Goal: Information Seeking & Learning: Learn about a topic

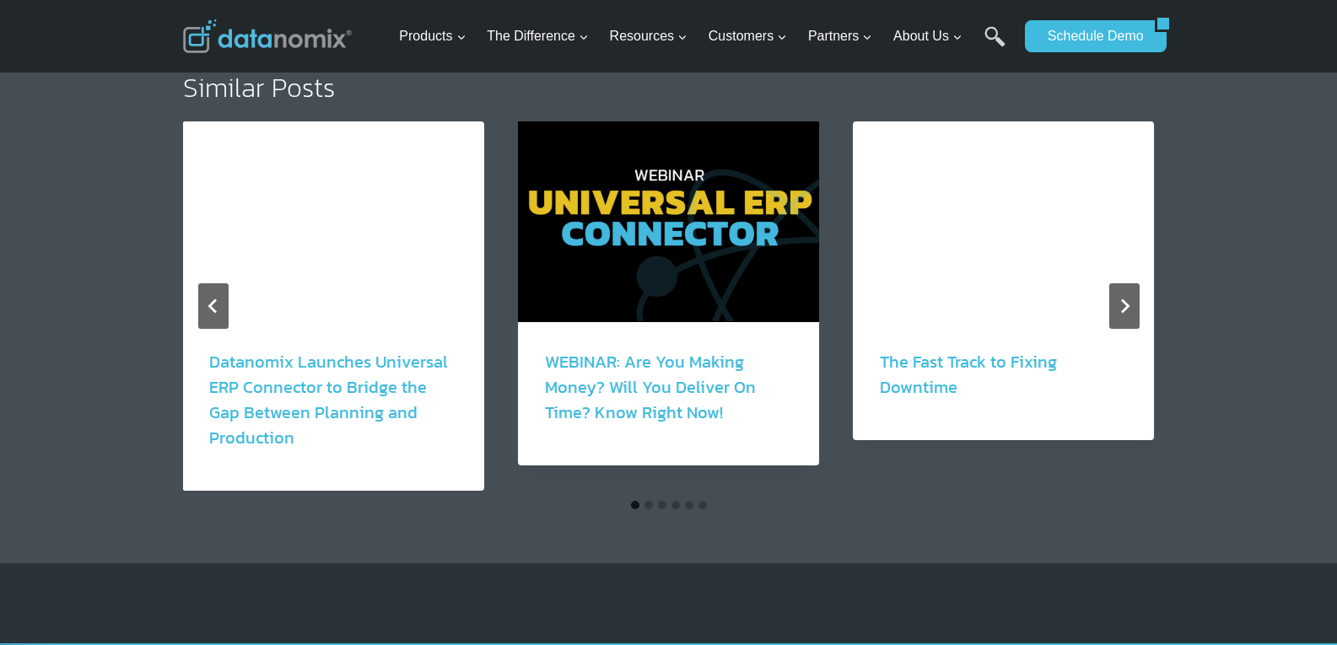
scroll to position [3149, 0]
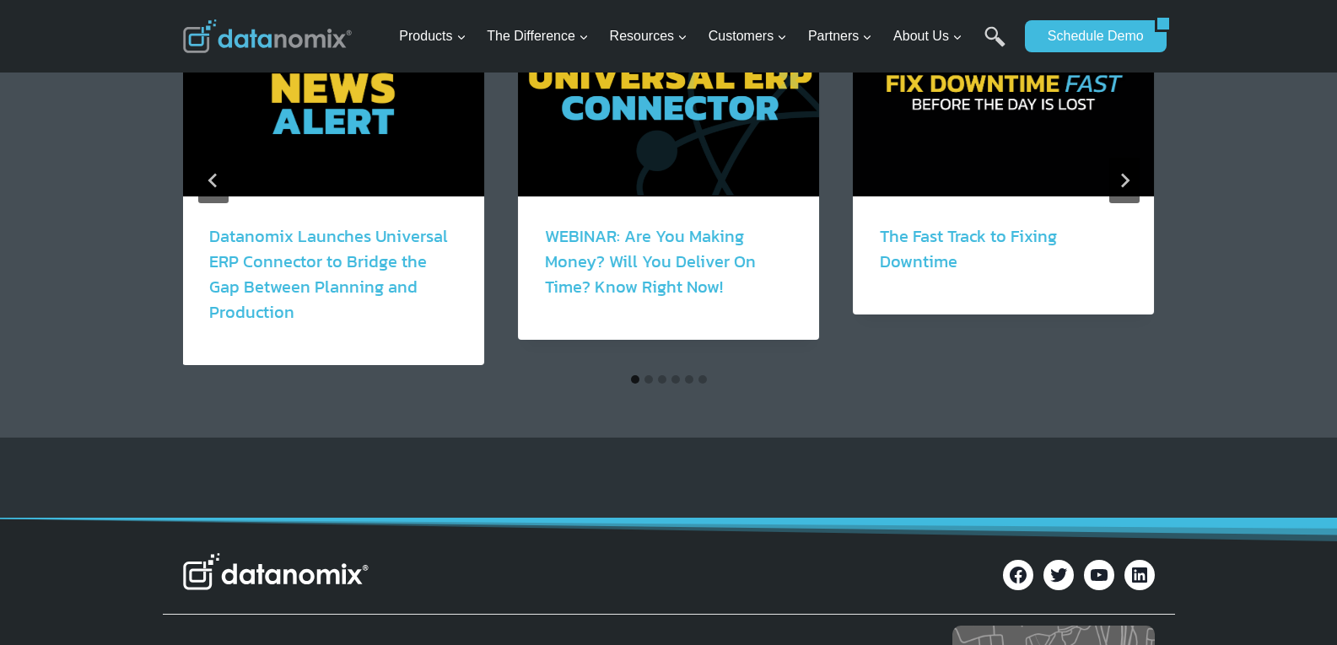
click at [644, 375] on button "Go to slide 2" at bounding box center [648, 379] width 8 height 8
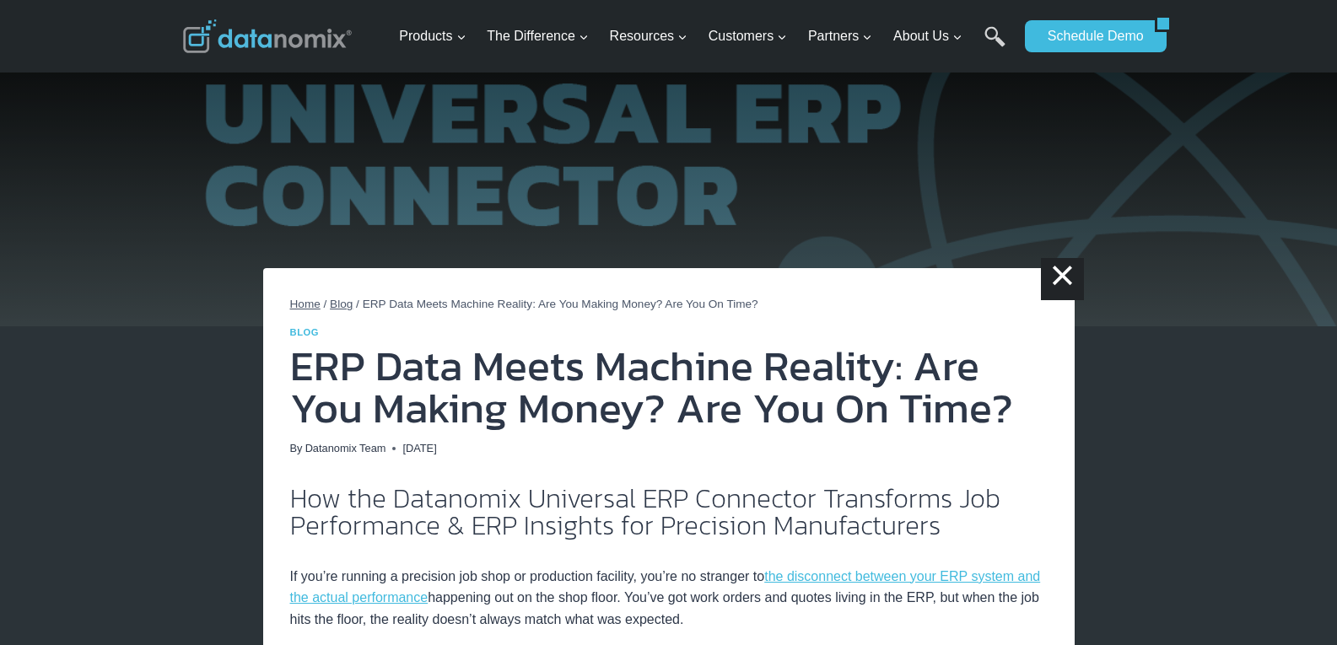
scroll to position [0, 0]
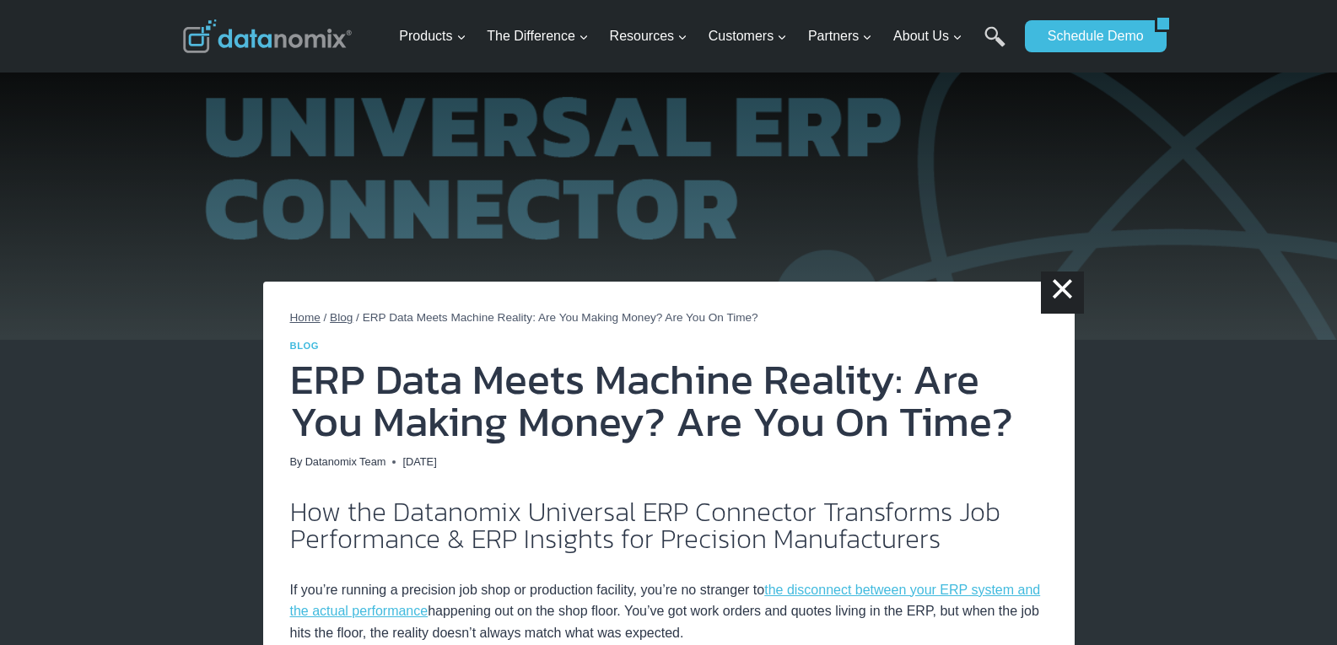
click at [348, 319] on span "Blog" at bounding box center [341, 317] width 23 height 13
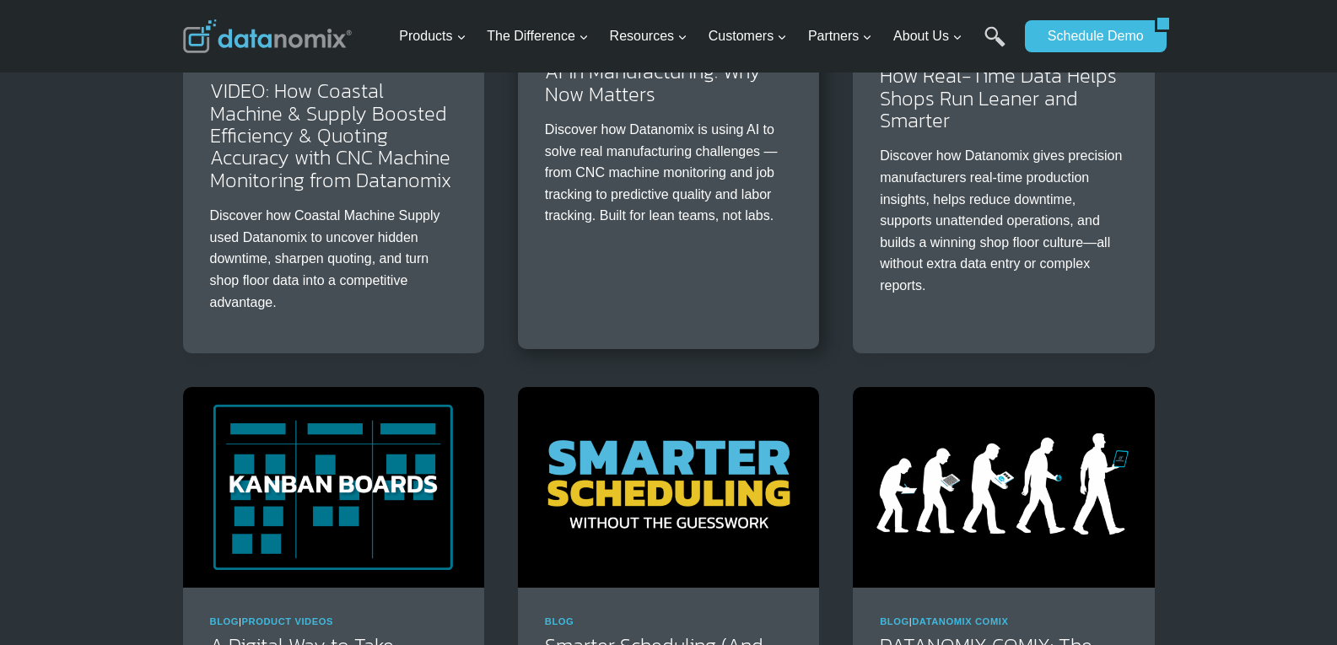
scroll to position [2137, 0]
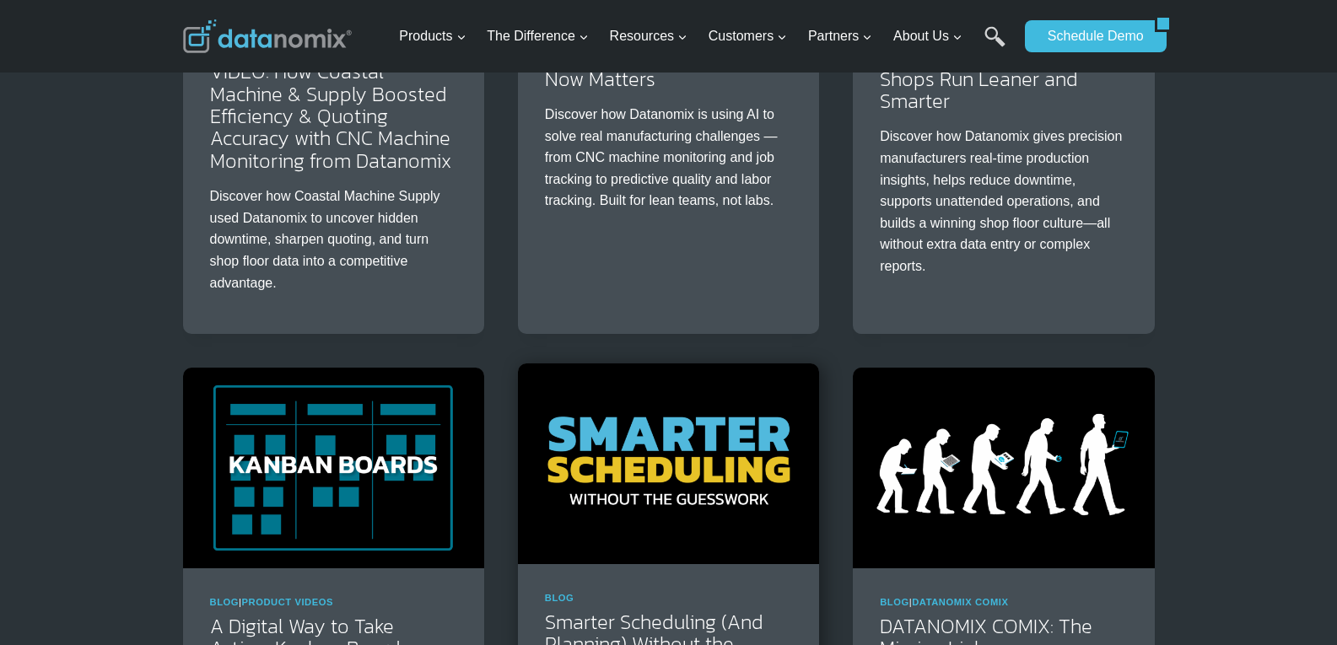
click at [656, 468] on img at bounding box center [668, 464] width 301 height 201
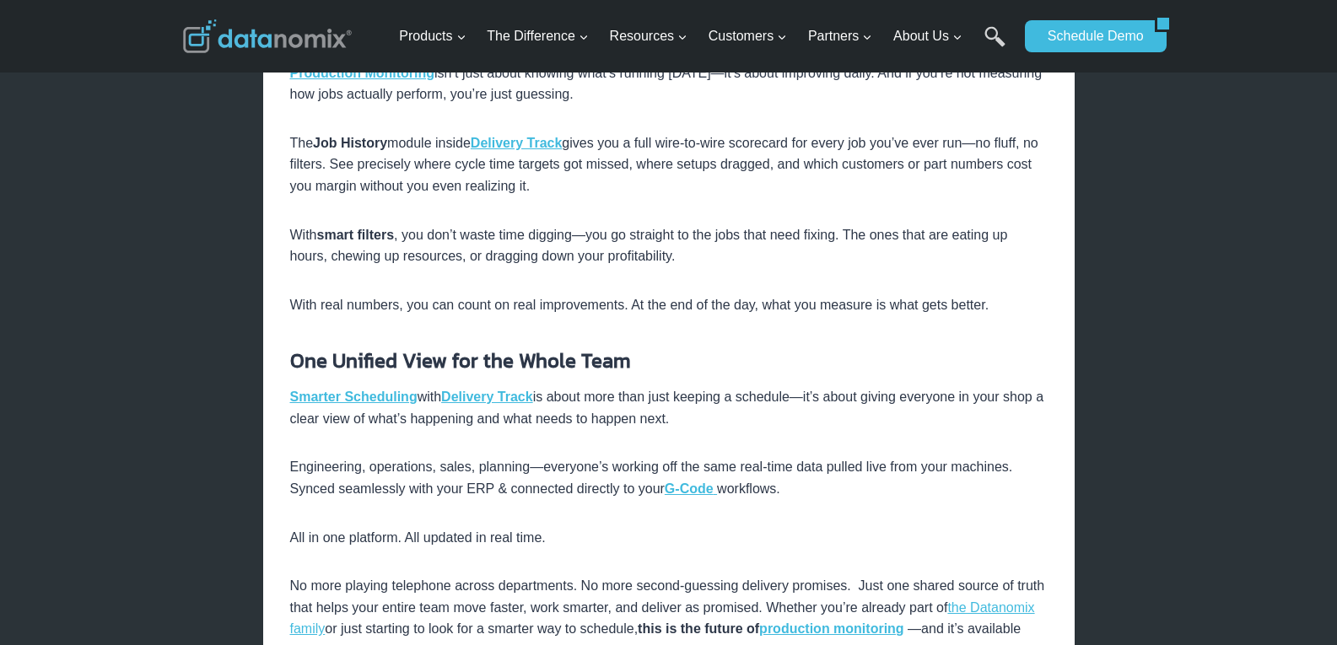
scroll to position [2587, 0]
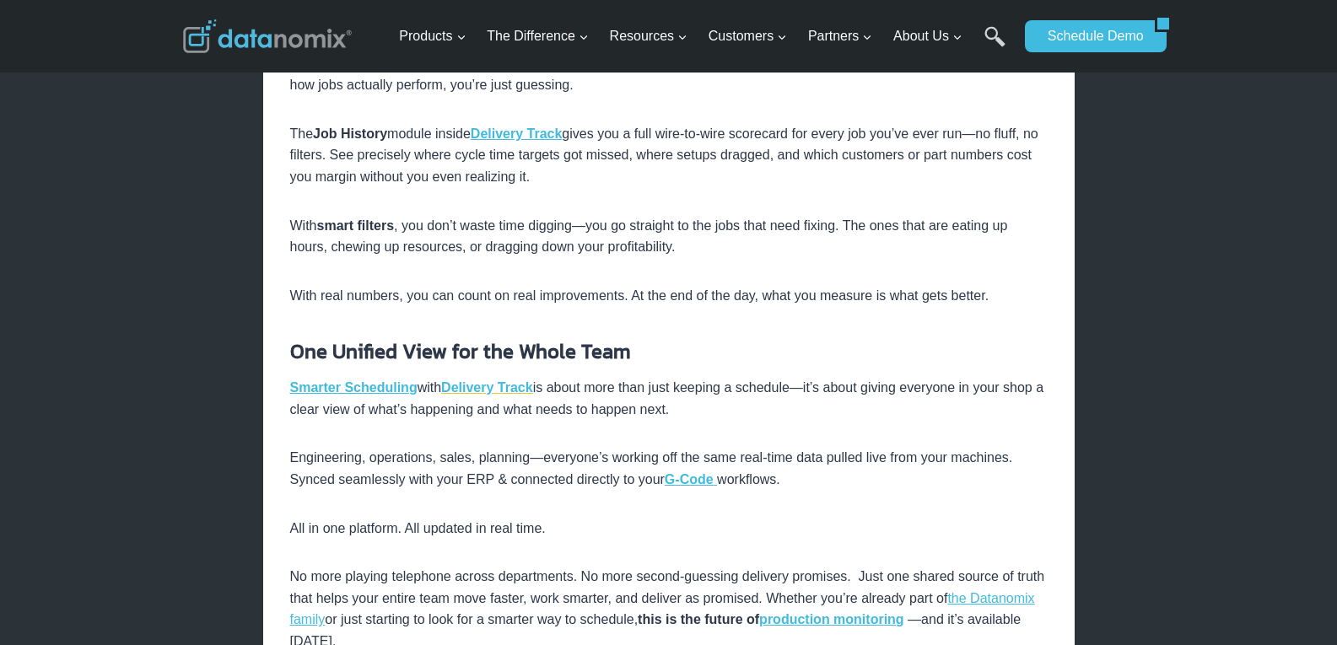
click at [476, 384] on strong "Delivery Track" at bounding box center [487, 387] width 92 height 14
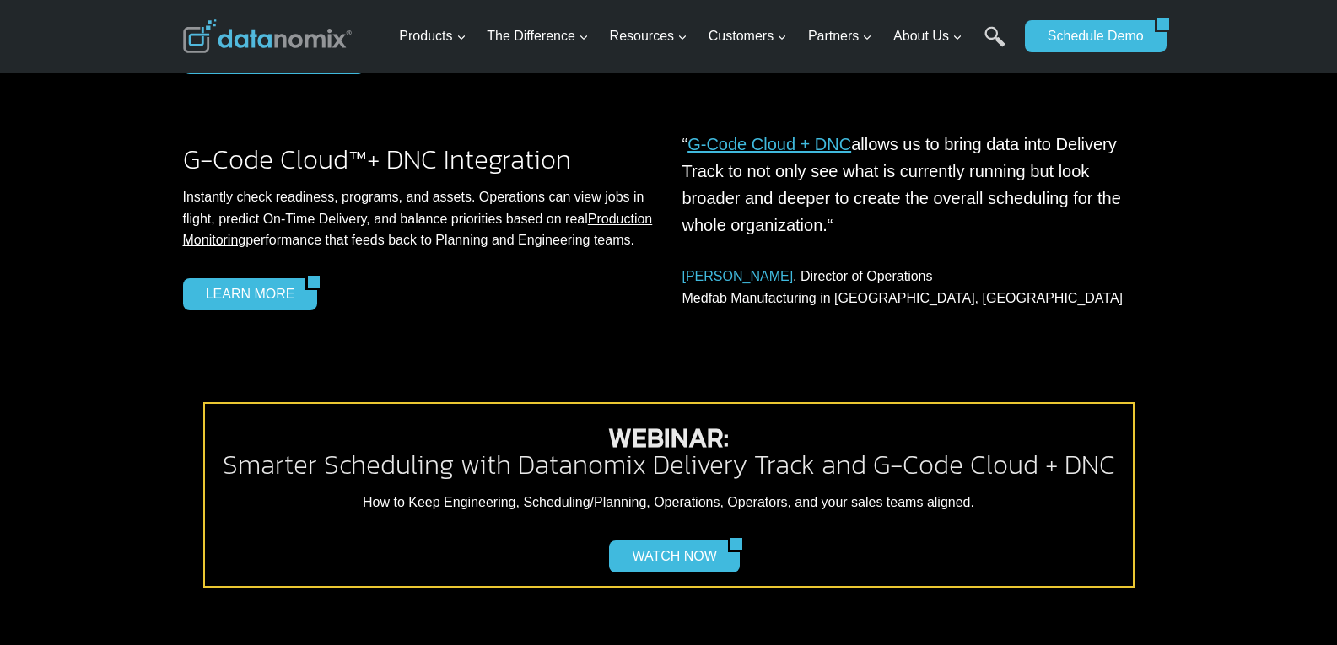
scroll to position [1912, 0]
click at [237, 310] on link "LEARN MORE" at bounding box center [244, 294] width 123 height 32
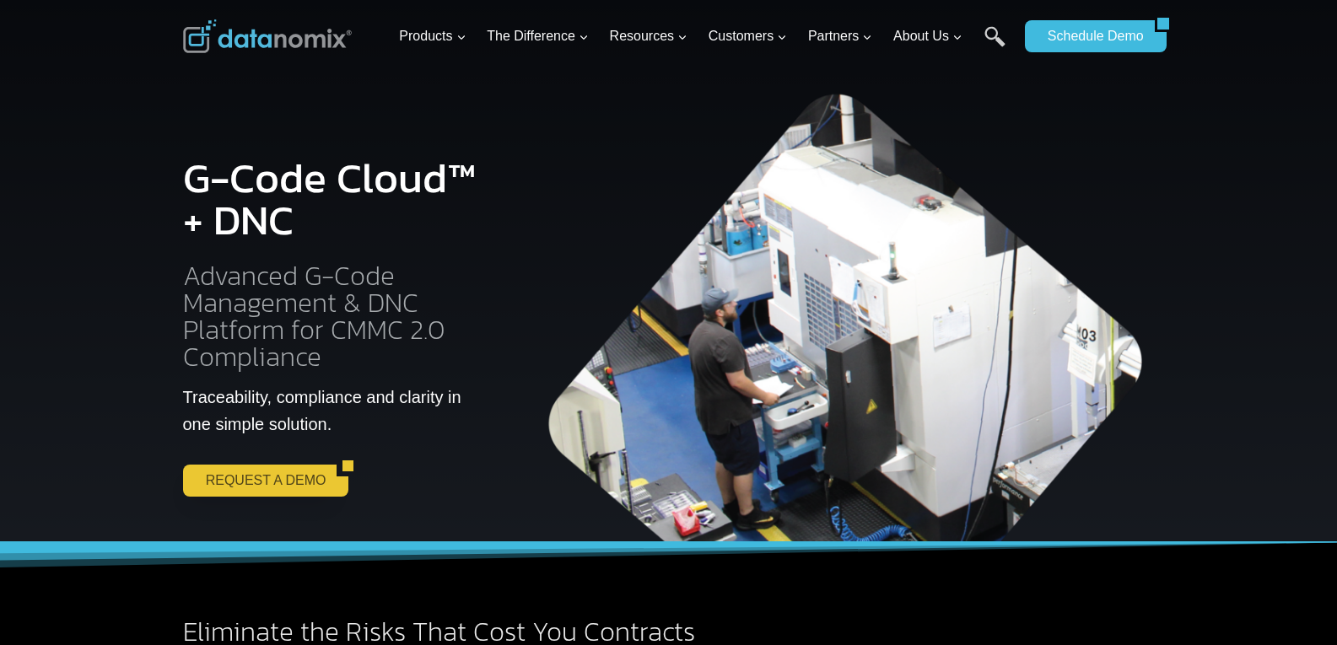
click at [272, 480] on link "REQUEST A DEMO" at bounding box center [260, 481] width 154 height 32
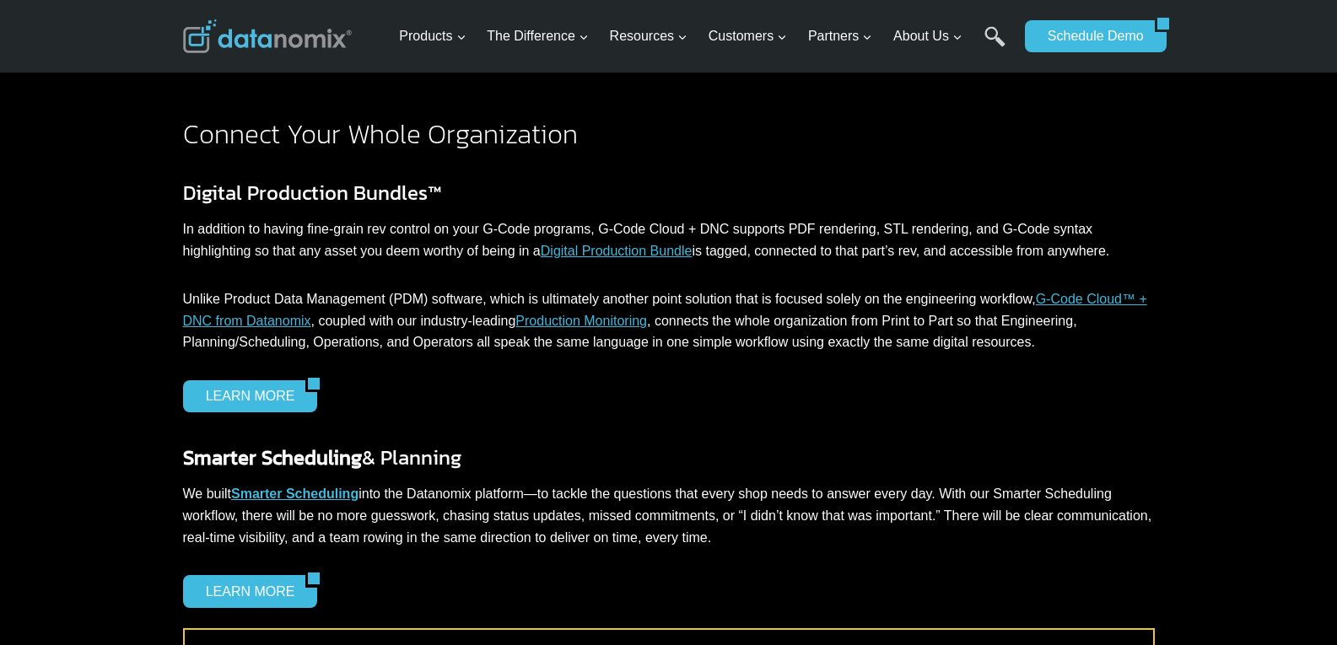
scroll to position [2498, 0]
